Goal: Information Seeking & Learning: Get advice/opinions

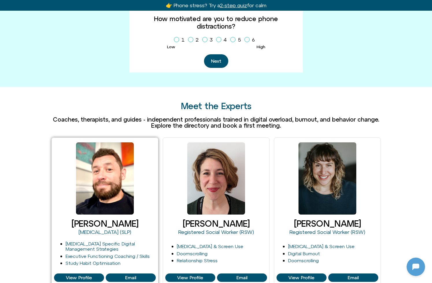
scroll to position [262, 0]
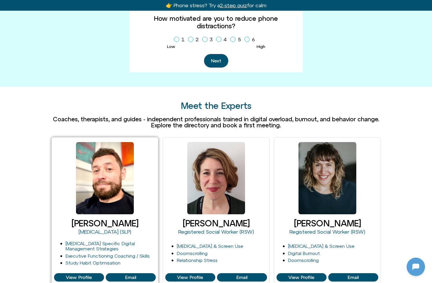
click at [110, 218] on link "[PERSON_NAME]" at bounding box center [104, 223] width 67 height 10
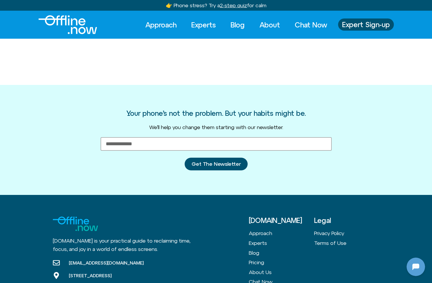
click at [74, 20] on img "Logo" at bounding box center [67, 24] width 59 height 19
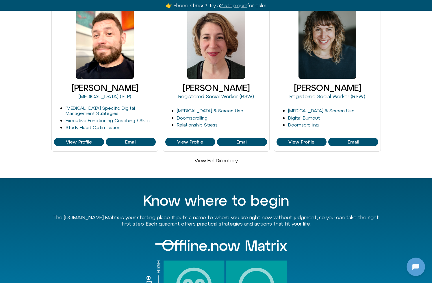
scroll to position [383, 0]
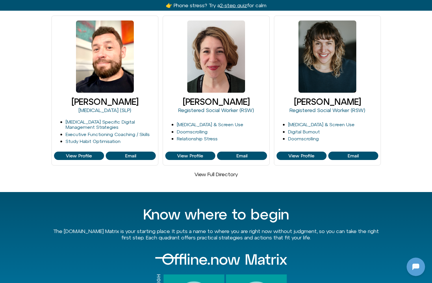
click at [217, 171] on link "View Full Directory" at bounding box center [215, 174] width 43 height 6
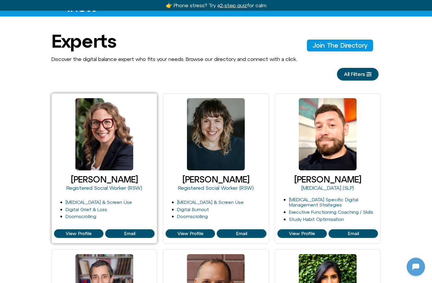
scroll to position [43, 0]
click at [83, 231] on span "View Profile" at bounding box center [79, 233] width 26 height 5
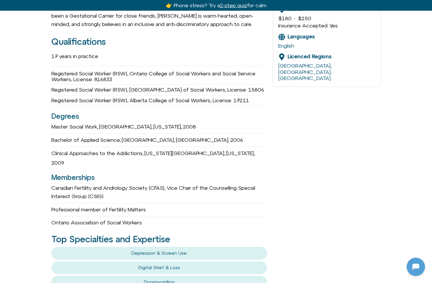
scroll to position [43, 0]
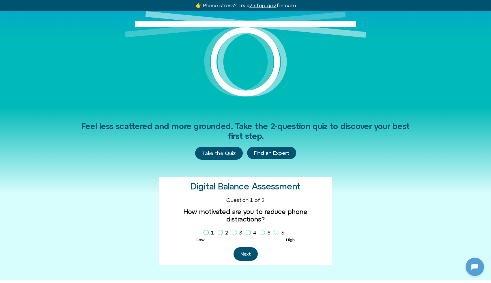
scroll to position [72, 0]
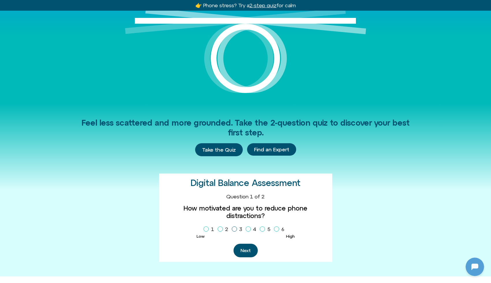
click at [234, 228] on icon "Homepage Sign Up" at bounding box center [234, 229] width 3 height 3
click at [245, 244] on button "Next" at bounding box center [246, 251] width 24 height 14
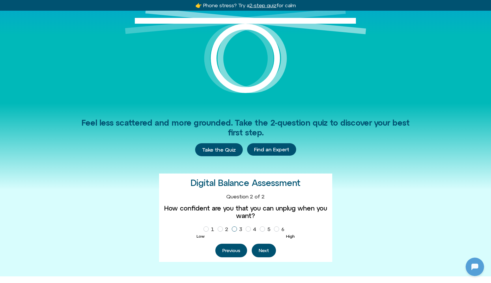
click at [236, 227] on span "Homepage Sign Up" at bounding box center [234, 228] width 5 height 5
click at [260, 248] on button "Next" at bounding box center [264, 251] width 24 height 14
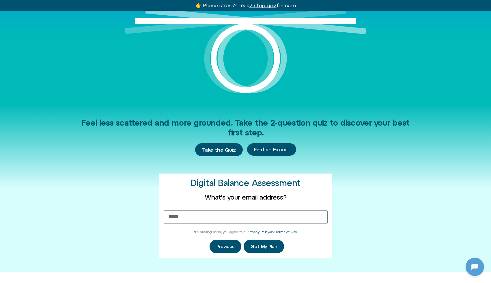
click at [399, 191] on div "Feel less scattered and more grounded. Take the 2-question quiz to discover you…" at bounding box center [245, 187] width 329 height 169
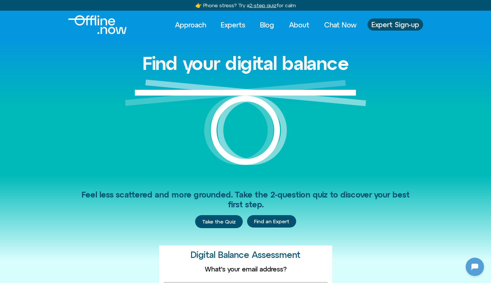
click at [260, 7] on u "2-step quiz" at bounding box center [262, 5] width 27 height 6
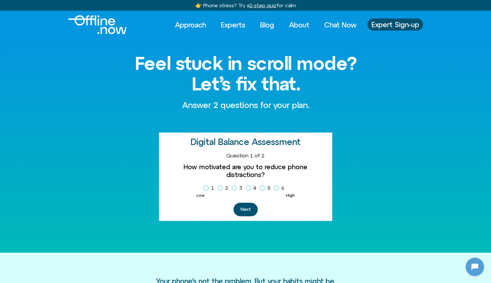
scroll to position [43, 0]
click at [266, 27] on link "Blog" at bounding box center [267, 24] width 25 height 13
click at [100, 20] on img "Logo" at bounding box center [97, 24] width 59 height 19
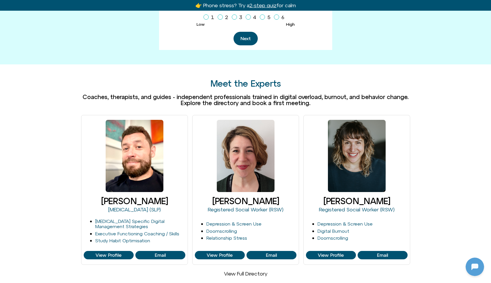
scroll to position [291, 0]
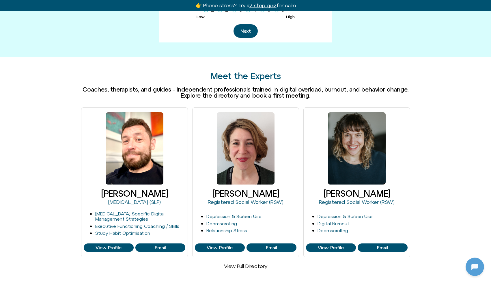
click at [254, 263] on link "View Full Directory" at bounding box center [245, 266] width 43 height 6
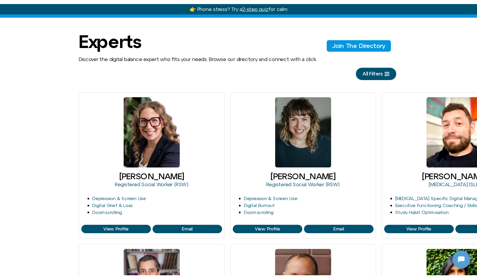
scroll to position [43, 0]
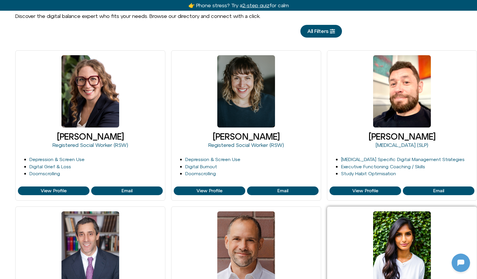
click at [407, 256] on div at bounding box center [402, 247] width 58 height 72
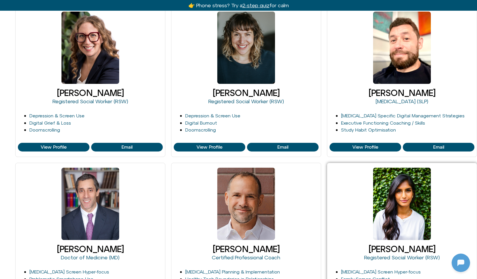
scroll to position [150, 59]
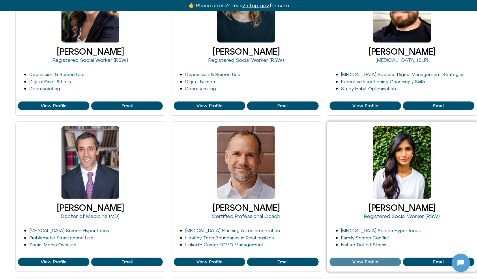
click at [359, 261] on span "View Profile" at bounding box center [366, 261] width 26 height 5
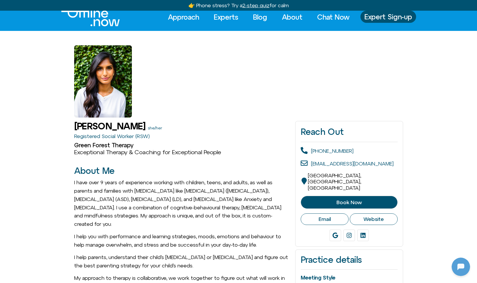
scroll to position [20, 0]
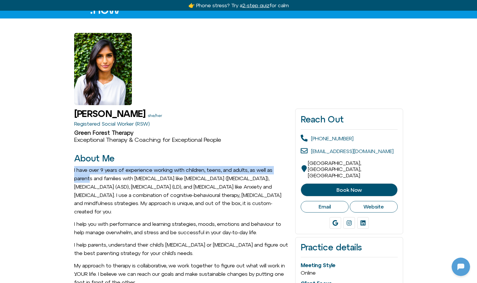
drag, startPoint x: 85, startPoint y: 163, endPoint x: 90, endPoint y: 178, distance: 16.1
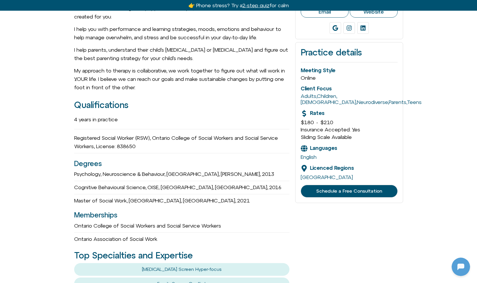
scroll to position [223, 0]
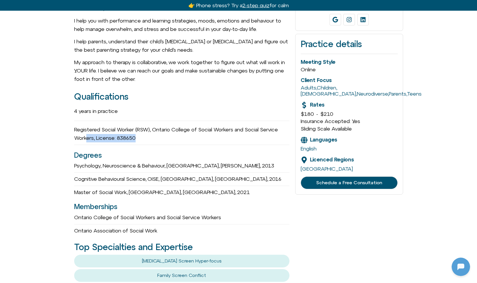
drag, startPoint x: 92, startPoint y: 132, endPoint x: 103, endPoint y: 137, distance: 12.8
click at [103, 137] on div "Registered Social Worker (RSW), Ontario College of Social Workers and Social Se…" at bounding box center [182, 134] width 216 height 22
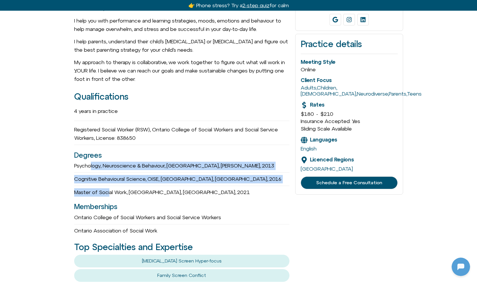
drag, startPoint x: 91, startPoint y: 160, endPoint x: 110, endPoint y: 188, distance: 33.9
click at [110, 188] on div "4 years in practice Registered Social Worker (RSW), Ontario College of Social W…" at bounding box center [182, 169] width 216 height 131
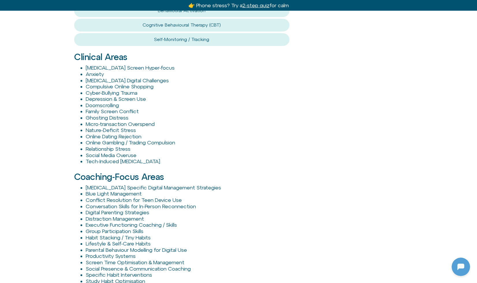
scroll to position [562, 0]
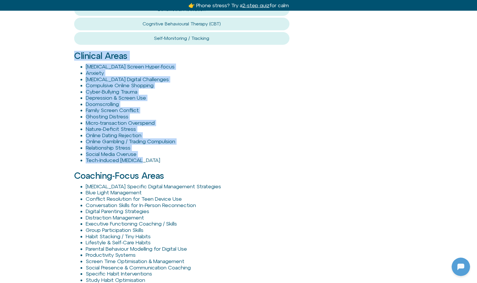
drag, startPoint x: 65, startPoint y: 47, endPoint x: 168, endPoint y: 154, distance: 148.7
click at [168, 154] on div "Harshi Sritharan she/her Registered Social Worker (RSW) Green Forest Therapy Ex…" at bounding box center [238, 41] width 477 height 955
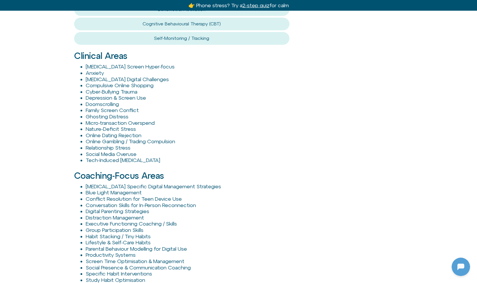
click at [203, 163] on div "Coaching-Focus Areas ADHD Specific Digital Management Strategies Blue Light Man…" at bounding box center [182, 229] width 216 height 132
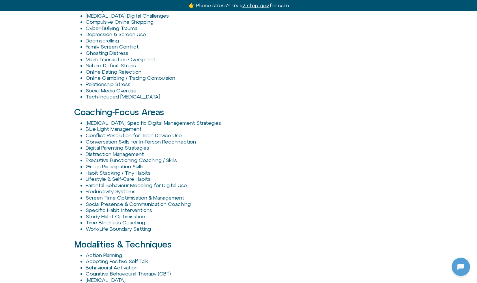
scroll to position [629, 0]
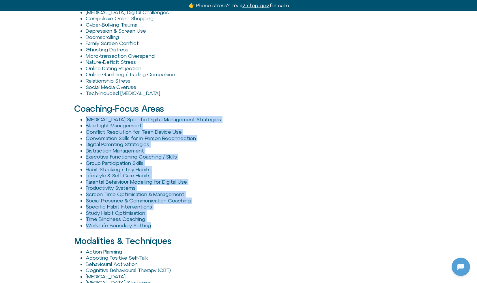
drag, startPoint x: 213, startPoint y: 220, endPoint x: 68, endPoint y: 109, distance: 182.1
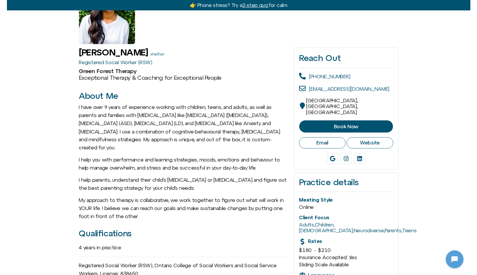
scroll to position [0, 0]
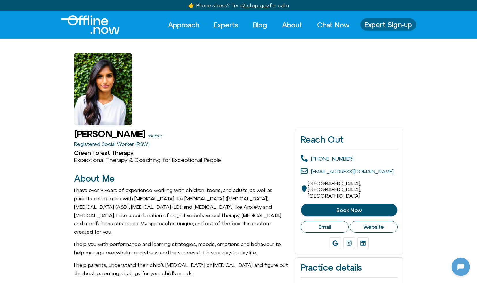
click at [381, 23] on span "Expert Sign-up" at bounding box center [389, 25] width 48 height 8
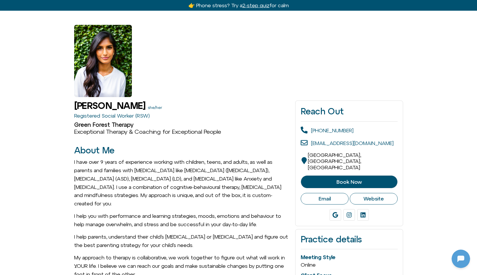
scroll to position [45, 0]
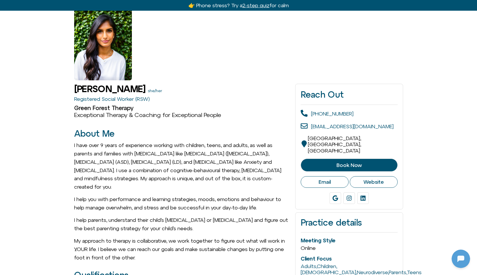
click at [370, 162] on span "Book Now" at bounding box center [349, 165] width 82 height 6
click at [325, 179] on span "Email" at bounding box center [325, 182] width 12 height 6
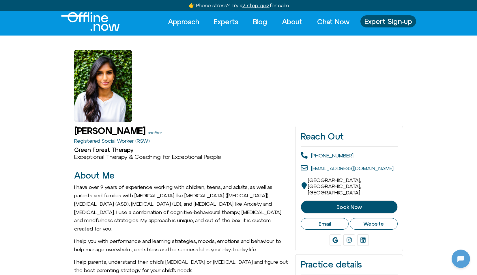
scroll to position [2, 0]
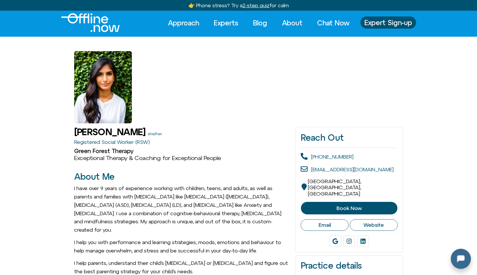
click at [459, 258] on div at bounding box center [460, 257] width 18 height 18
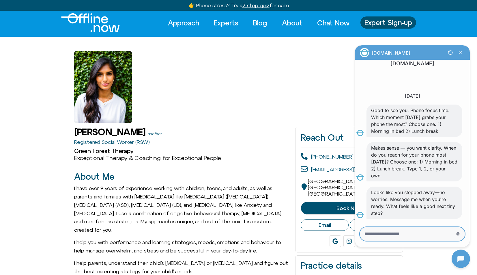
drag, startPoint x: 405, startPoint y: 233, endPoint x: 404, endPoint y: 227, distance: 5.9
click at [405, 233] on textarea "Message Input" at bounding box center [405, 234] width 80 height 6
type textarea "**"
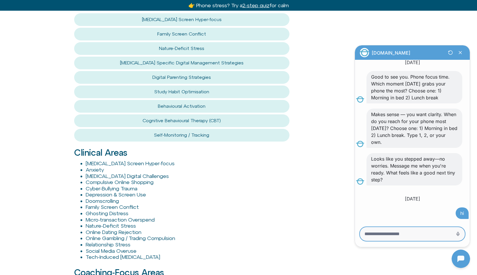
scroll to position [1078, 0]
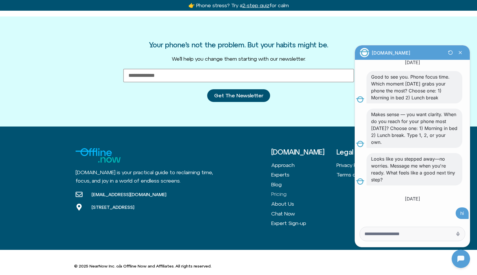
click at [279, 189] on link "Pricing" at bounding box center [303, 194] width 65 height 10
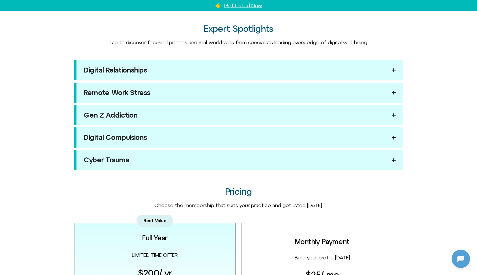
scroll to position [619, 0]
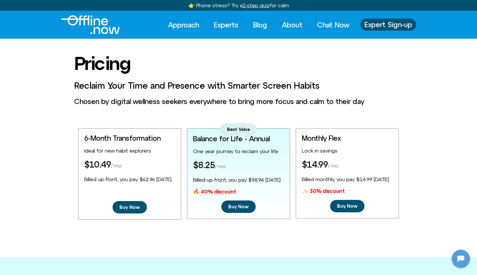
scroll to position [77, 0]
drag, startPoint x: 303, startPoint y: 165, endPoint x: 342, endPoint y: 162, distance: 38.5
click at [339, 162] on h1 "$14.99 / mo" at bounding box center [320, 165] width 37 height 11
drag, startPoint x: 196, startPoint y: 164, endPoint x: 228, endPoint y: 164, distance: 32.0
click at [225, 164] on h1 "$8.25 / mo" at bounding box center [209, 165] width 32 height 11
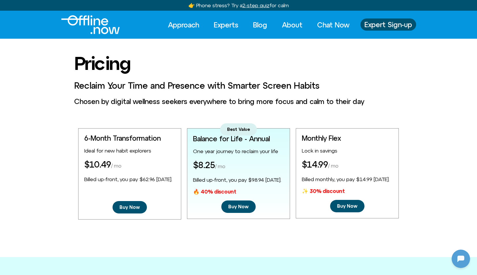
click at [103, 170] on div "6-Month Transformation Ideal for new habit explorers $10.49 / mo Billed up-fron…" at bounding box center [129, 173] width 103 height 91
drag, startPoint x: 84, startPoint y: 164, endPoint x: 126, endPoint y: 163, distance: 41.3
click at [126, 163] on div "6-Month Transformation Ideal for new habit explorers $10.49 / mo Billed up-fron…" at bounding box center [129, 173] width 103 height 91
click at [130, 163] on div "6-Month Transformation Ideal for new habit explorers $10.49 / mo Billed up-fron…" at bounding box center [129, 173] width 103 height 91
click at [167, 115] on div "Pricing Reclaim Your Time and Presence with Smarter Screen Habits Chosen by dig…" at bounding box center [238, 136] width 477 height 166
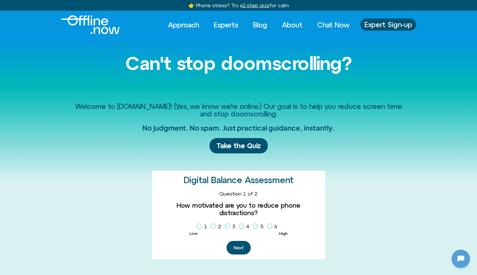
scroll to position [77, 0]
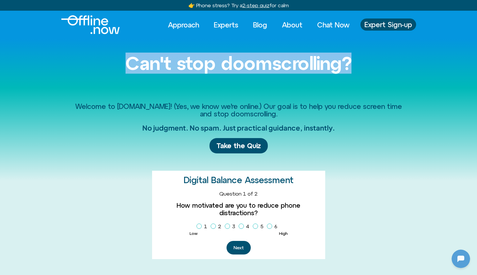
drag, startPoint x: 116, startPoint y: 59, endPoint x: 362, endPoint y: 67, distance: 245.8
click at [362, 67] on h1 "Can't stop doomscrolling?" at bounding box center [238, 63] width 329 height 20
click at [119, 70] on h1 "Can't stop doomscrolling?" at bounding box center [238, 63] width 329 height 20
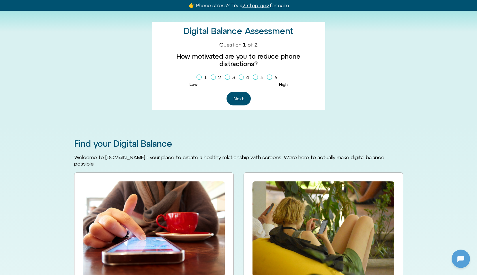
scroll to position [0, 0]
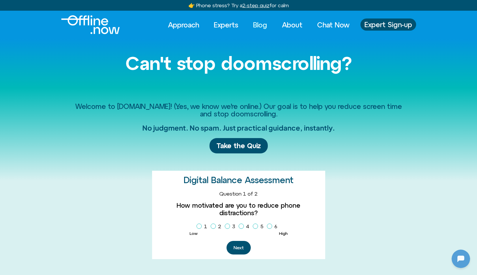
click at [259, 23] on link "Blog" at bounding box center [260, 24] width 25 height 13
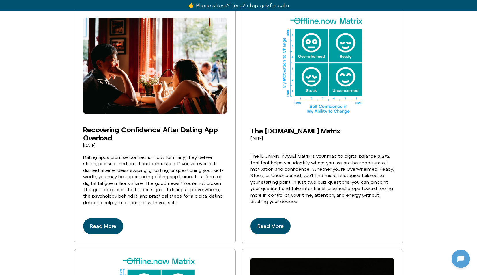
scroll to position [180, 0]
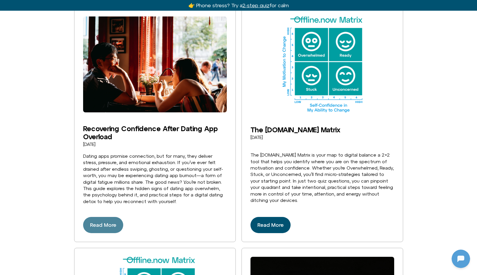
click at [99, 220] on span "Read More" at bounding box center [103, 224] width 26 height 9
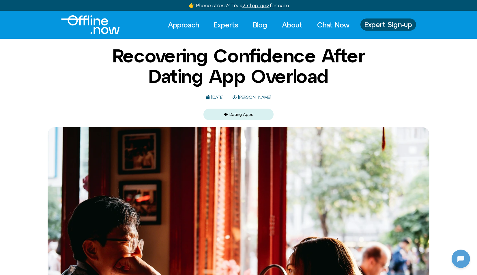
scroll to position [77, 0]
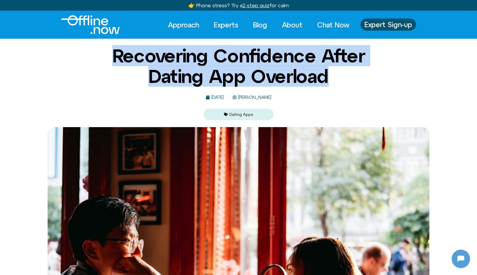
drag, startPoint x: 117, startPoint y: 53, endPoint x: 355, endPoint y: 74, distance: 238.6
click at [355, 74] on h1 "Recovering Confidence After Dating App Overload" at bounding box center [239, 66] width 280 height 41
click at [357, 76] on h1 "Recovering Confidence After Dating App Overload" at bounding box center [239, 66] width 280 height 41
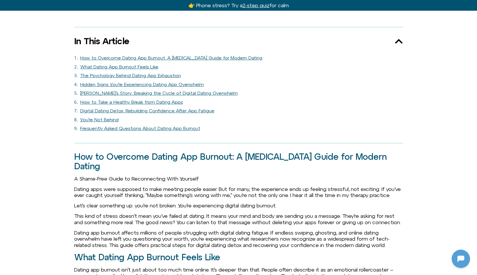
scroll to position [455, 0]
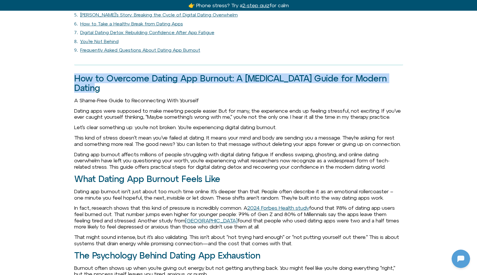
drag, startPoint x: 104, startPoint y: 84, endPoint x: 131, endPoint y: 90, distance: 28.0
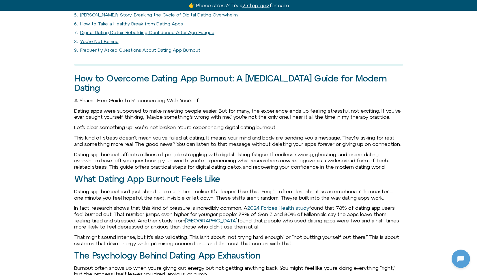
click at [137, 111] on p "Dating apps were supposed to make meeting people easier. But for many, the expe…" at bounding box center [238, 114] width 329 height 12
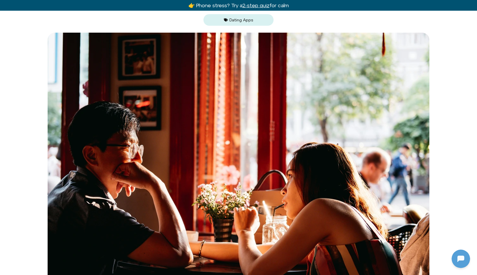
scroll to position [0, 0]
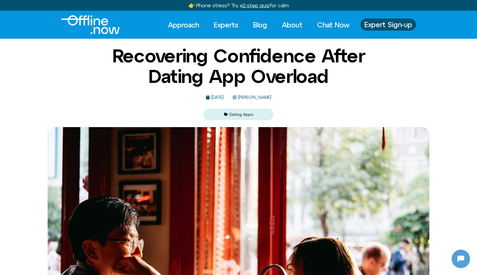
click at [262, 96] on span "[PERSON_NAME]" at bounding box center [254, 97] width 35 height 5
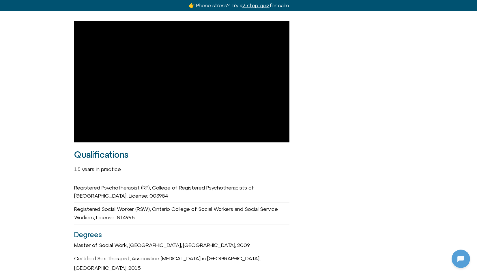
scroll to position [444, 0]
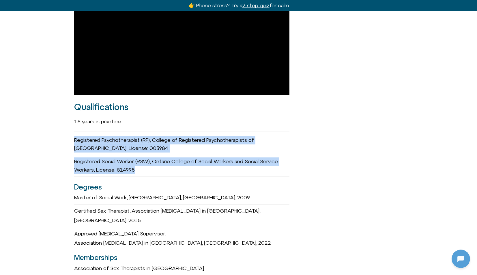
drag, startPoint x: 73, startPoint y: 133, endPoint x: 186, endPoint y: 163, distance: 117.0
click at [186, 163] on div "[PERSON_NAME] she/her Registered Psychotherapist (RP) Founder of GetSOME Email …" at bounding box center [238, 198] width 477 height 1034
click at [187, 165] on div "Registered Social Worker (RSW), Ontario College of Social Workers and Social Se…" at bounding box center [182, 166] width 216 height 22
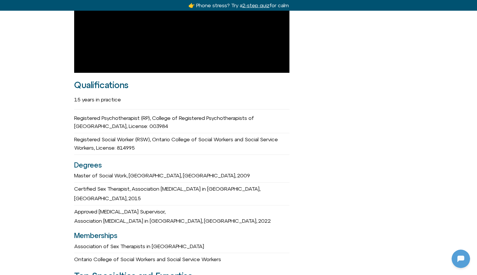
scroll to position [514, 0]
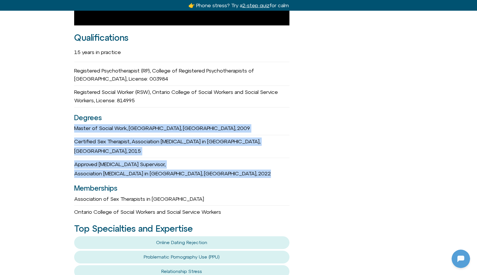
drag, startPoint x: 72, startPoint y: 118, endPoint x: 277, endPoint y: 151, distance: 206.8
click at [277, 151] on div "[PERSON_NAME] she/her Registered Psychotherapist (RP) Founder of GetSOME Email …" at bounding box center [238, 129] width 477 height 1034
click at [283, 151] on div "15 years in practice Registered Psychotherapist (RP), College of Registered Psy…" at bounding box center [182, 130] width 216 height 171
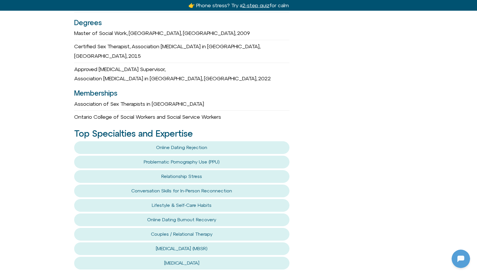
scroll to position [611, 0]
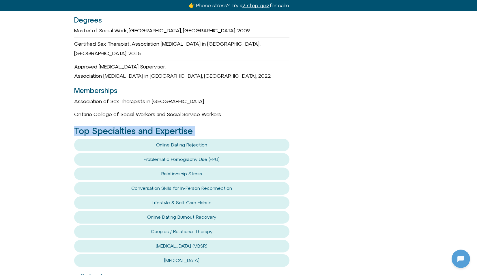
drag, startPoint x: 47, startPoint y: 107, endPoint x: 215, endPoint y: 165, distance: 178.0
click at [215, 165] on div "Michelle Fischler she/her Registered Psychotherapist (RP) Founder of GetSOME Em…" at bounding box center [238, 31] width 477 height 1034
click at [319, 151] on div "Reach Out me@michellefischler.ca 489 College Street, Suite 201 Toronto Ontario …" at bounding box center [349, 31] width 108 height 1027
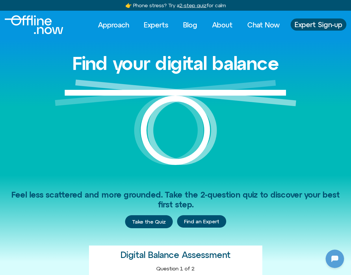
scroll to position [77, 0]
click at [154, 25] on link "Experts" at bounding box center [156, 24] width 35 height 13
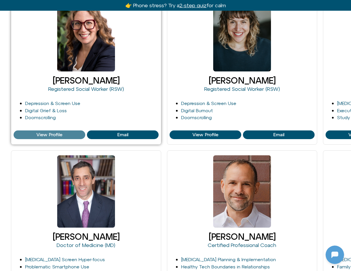
scroll to position [77, 0]
click at [49, 133] on span "View Profile" at bounding box center [49, 134] width 26 height 5
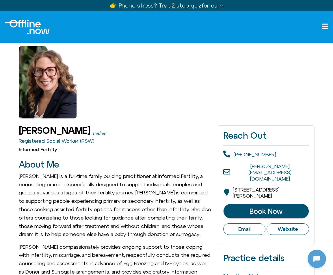
scroll to position [77, 0]
click at [31, 25] on img "Logo" at bounding box center [27, 27] width 45 height 14
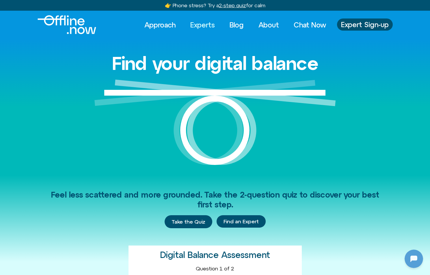
click at [200, 23] on link "Experts" at bounding box center [202, 24] width 35 height 13
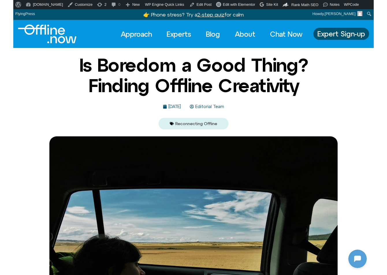
scroll to position [77, 0]
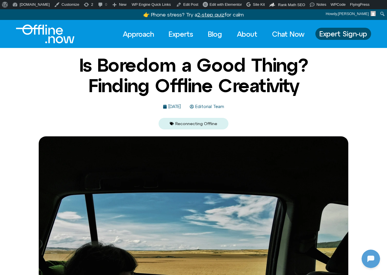
click at [50, 31] on img "Logo" at bounding box center [45, 34] width 59 height 19
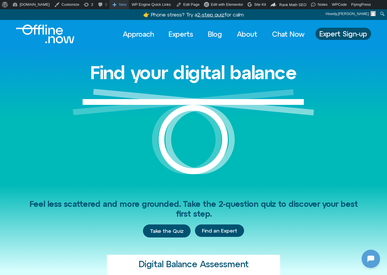
scroll to position [77, 0]
